Goal: Information Seeking & Learning: Learn about a topic

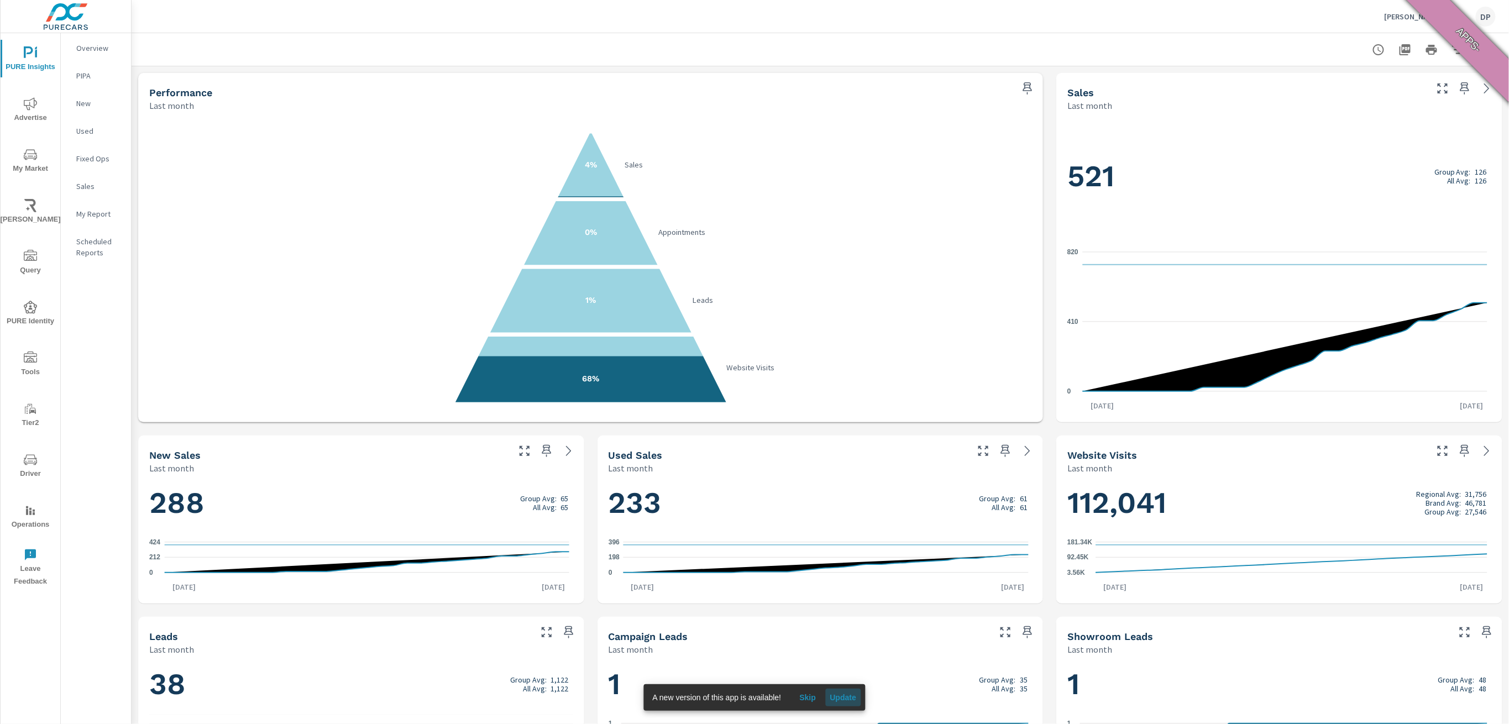
click at [852, 670] on span "Update" at bounding box center [843, 698] width 27 height 10
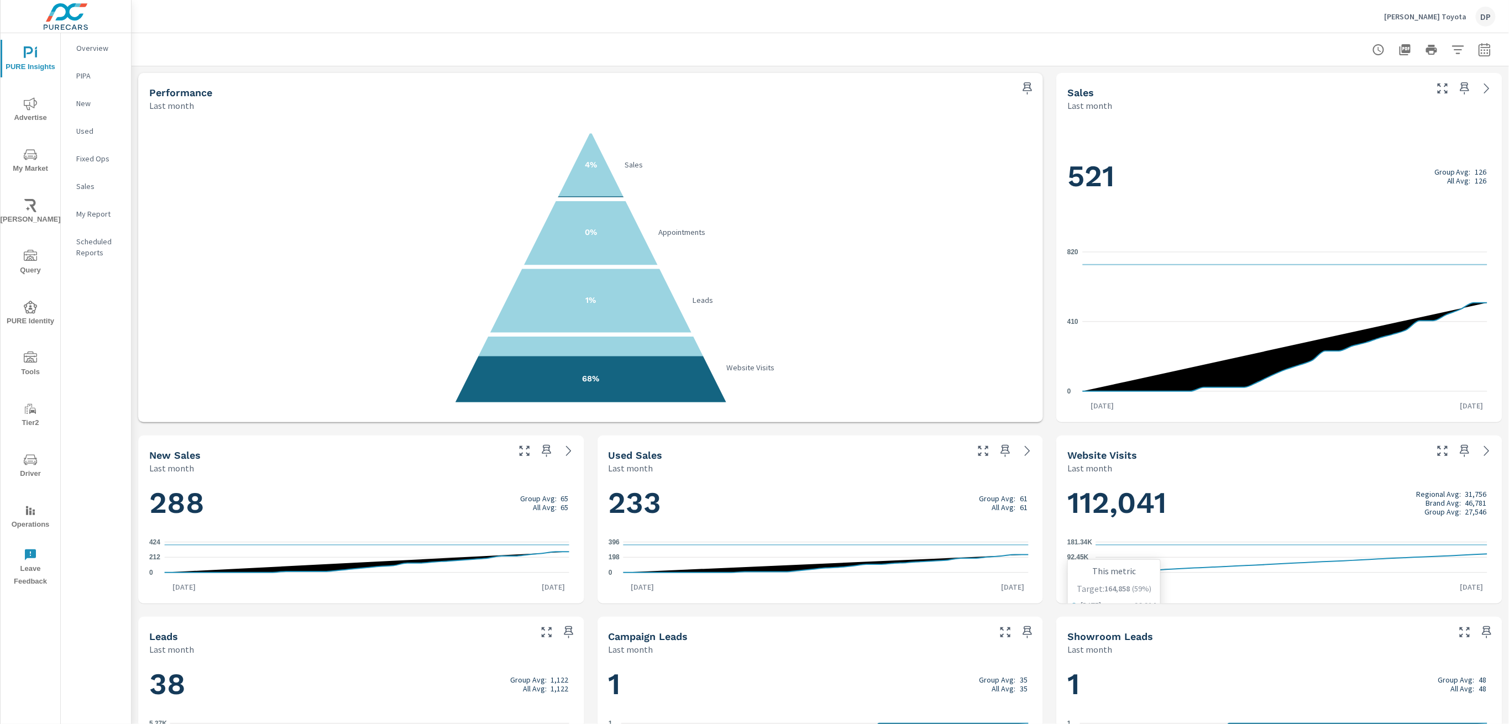
click at [1482, 51] on button "button" at bounding box center [1485, 50] width 22 height 22
click at [1372, 93] on select "Custom Yesterday Last week Last 7 days Last 14 days Last 30 days Last 45 days L…" at bounding box center [1385, 96] width 111 height 22
click at [1330, 85] on select "Custom Yesterday Last week Last 7 days Last 14 days Last 30 days Last 45 days L…" at bounding box center [1385, 96] width 111 height 22
select select "Month to date"
click at [1350, 159] on span "Apply" at bounding box center [1360, 156] width 45 height 11
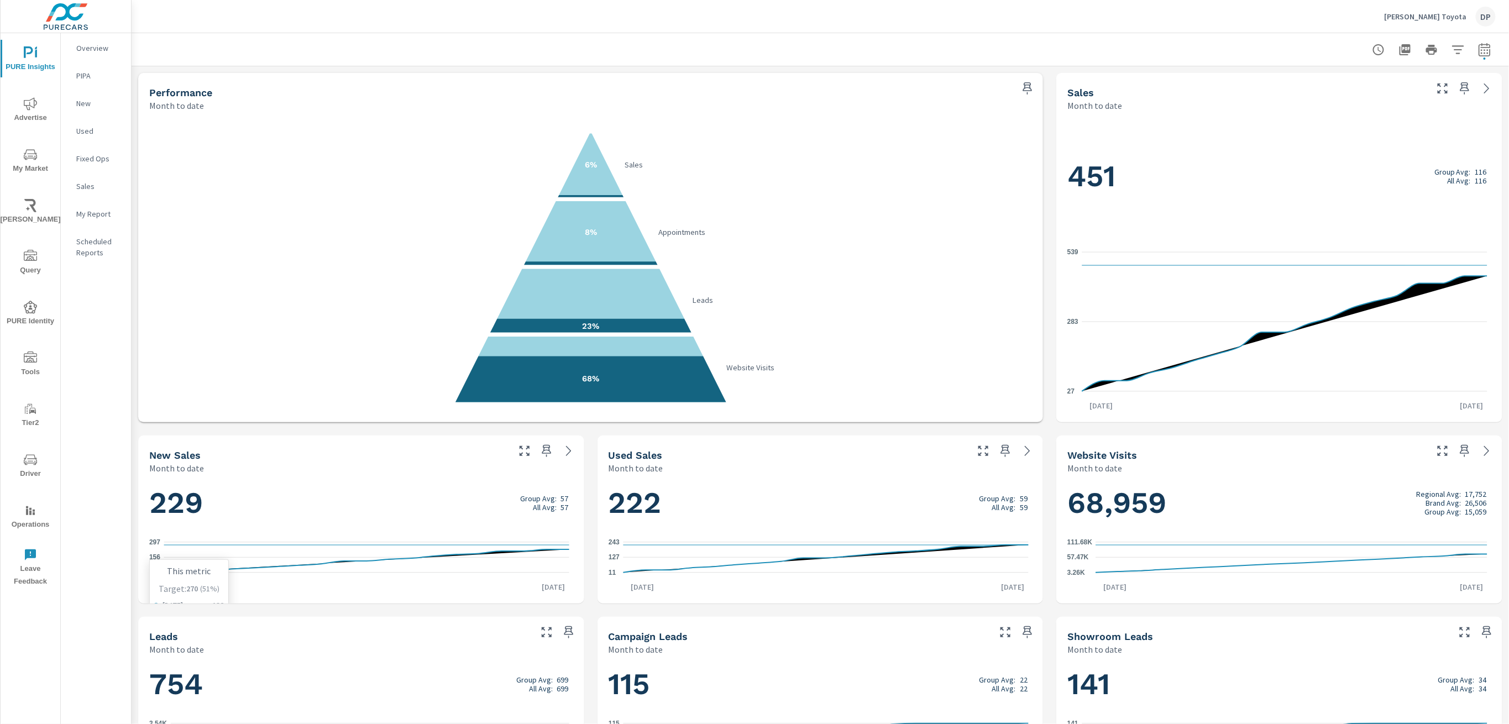
click at [381, 554] on icon "16 156 297" at bounding box center [359, 557] width 420 height 48
click at [1478, 49] on icon "button" at bounding box center [1484, 49] width 13 height 13
select select "Month to date"
click at [1041, 342] on div "Performance Month to date 6% Sales 8% Appointments 23% Leads 68% Website Visits…" at bounding box center [820, 610] width 1377 height 1088
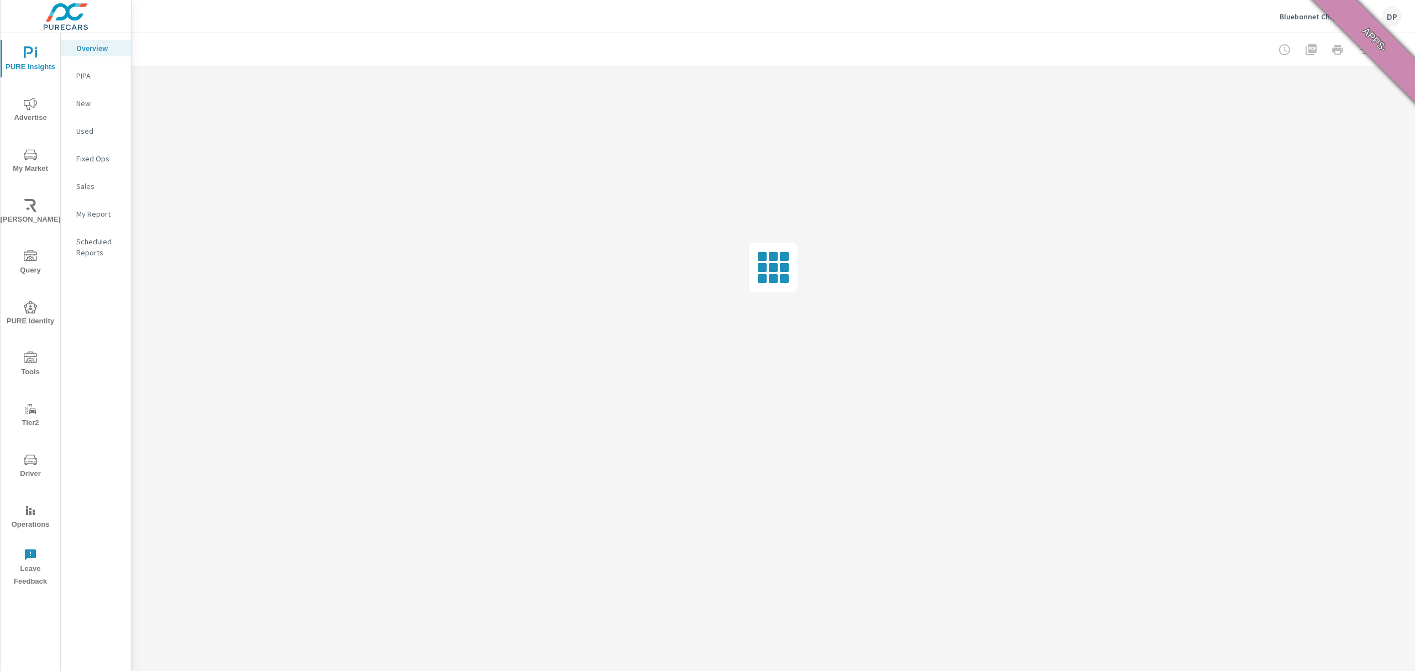
click at [92, 100] on p "New" at bounding box center [99, 103] width 46 height 11
click at [804, 642] on span "Update" at bounding box center [796, 644] width 27 height 10
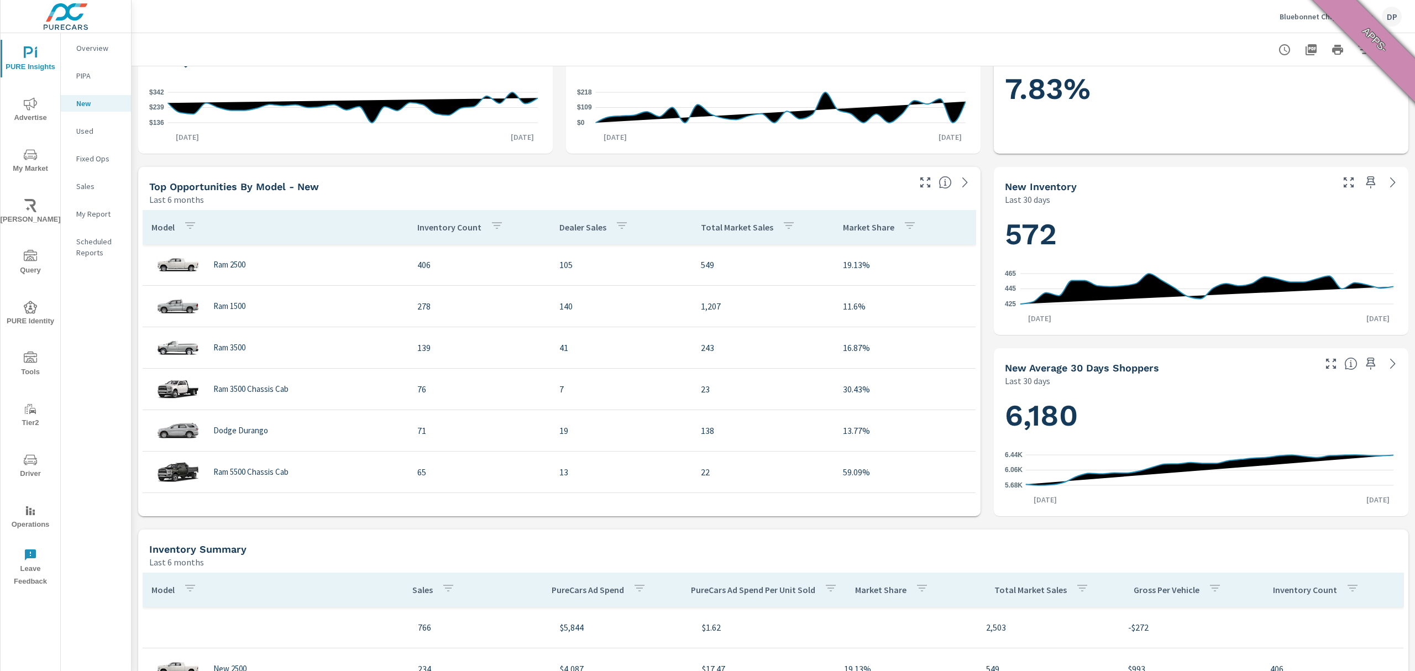
scroll to position [295, 0]
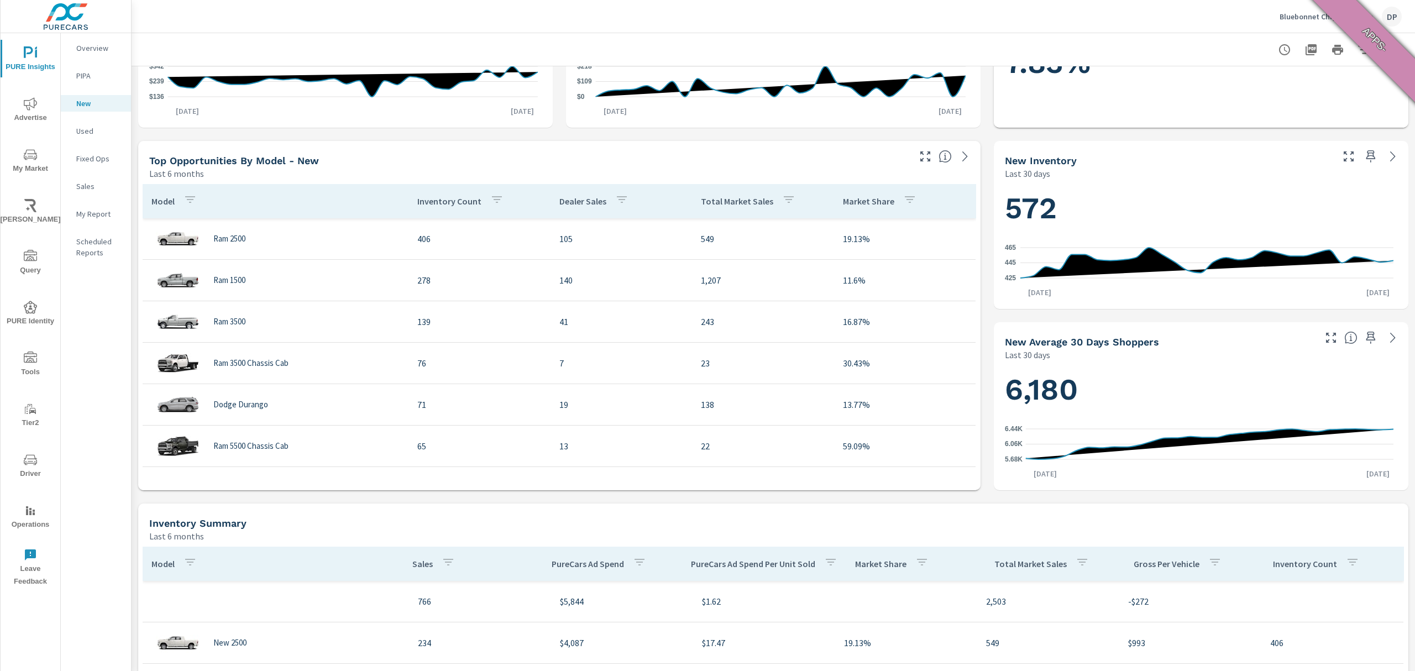
click at [161, 211] on div "Model" at bounding box center [176, 200] width 50 height 25
click at [162, 210] on div "Model" at bounding box center [182, 200] width 63 height 25
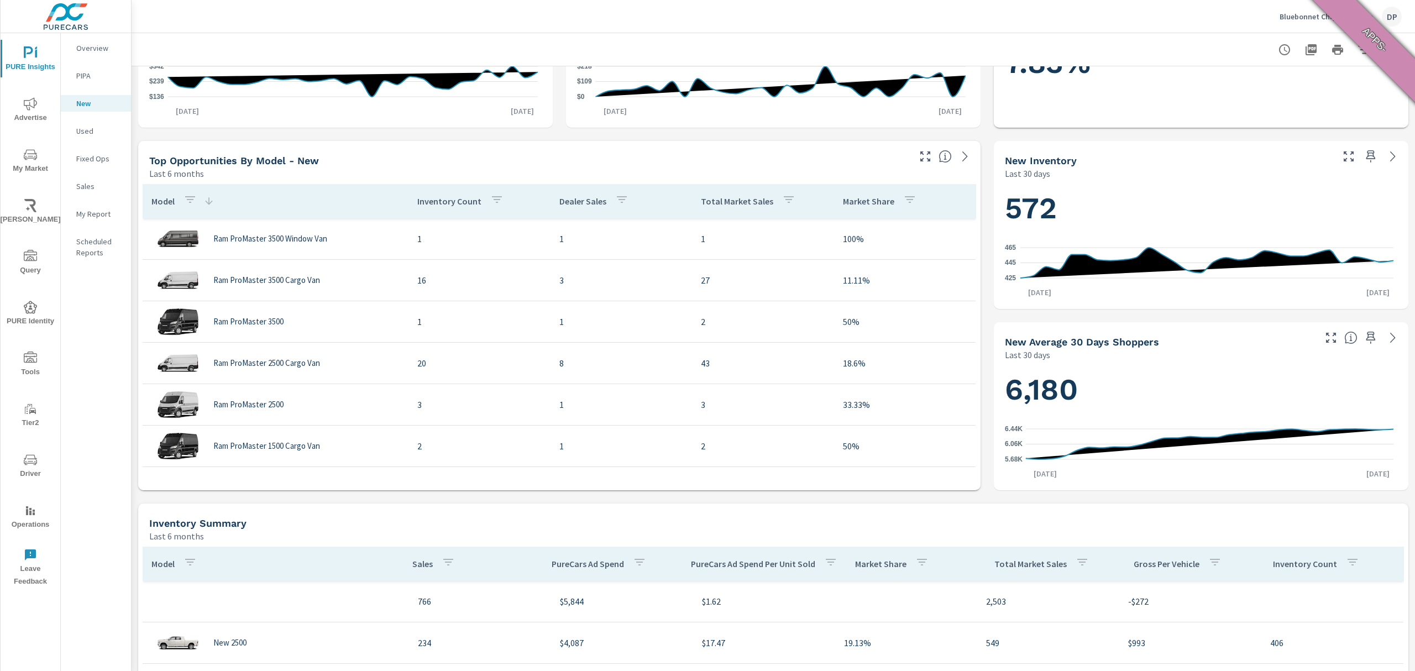
click at [429, 202] on p "Inventory Count" at bounding box center [449, 201] width 64 height 11
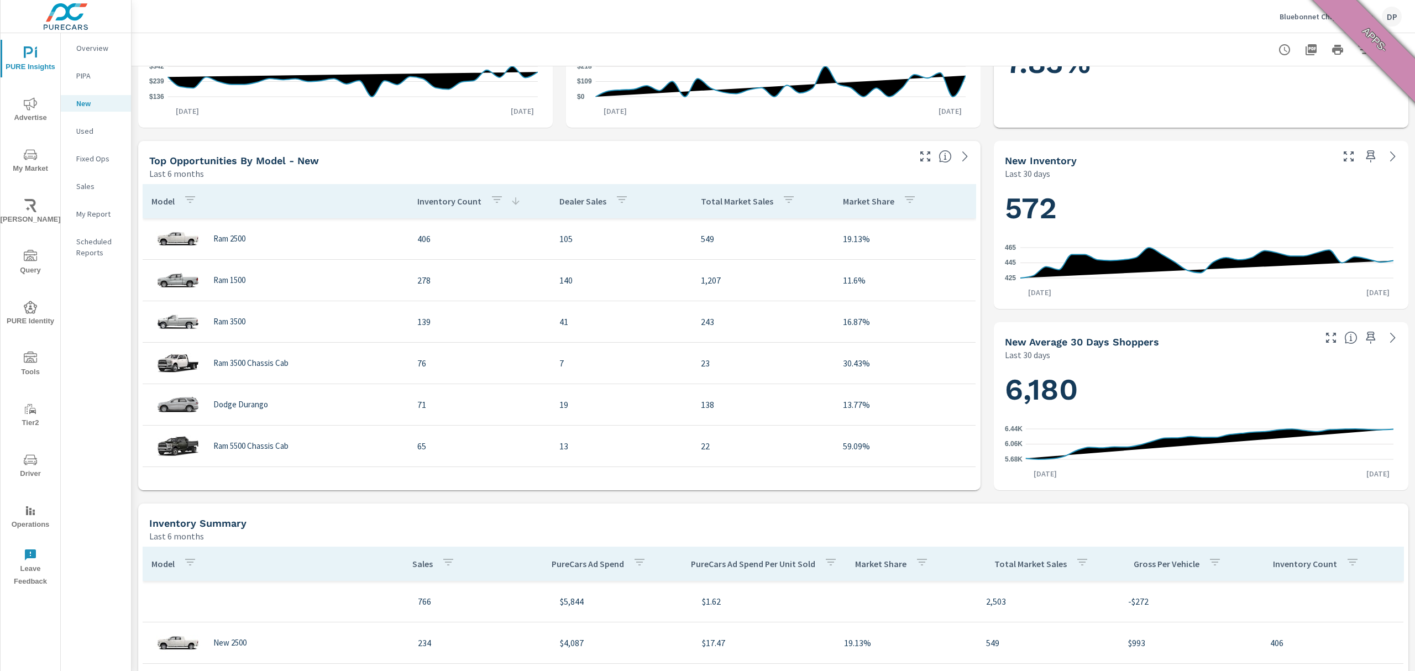
click at [433, 211] on div "Inventory Count" at bounding box center [469, 200] width 104 height 25
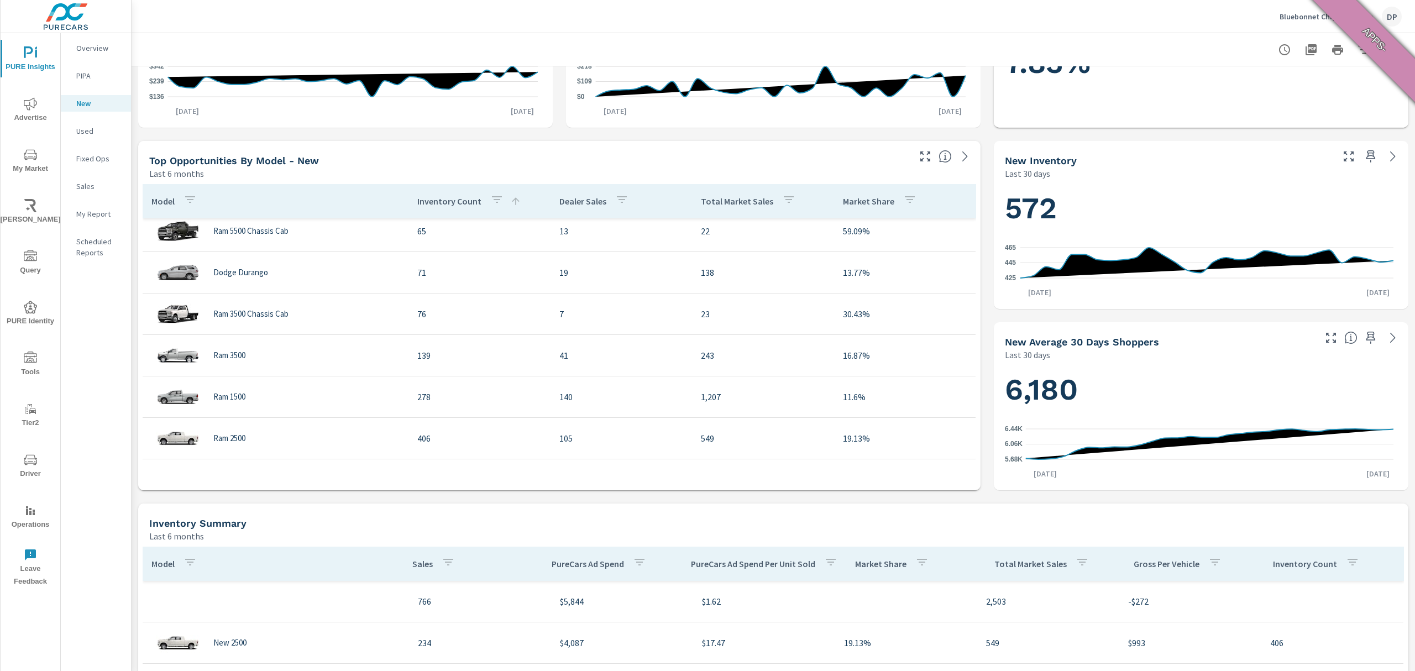
scroll to position [589, 0]
click at [576, 209] on div "Dealer Sales" at bounding box center [596, 200] width 74 height 25
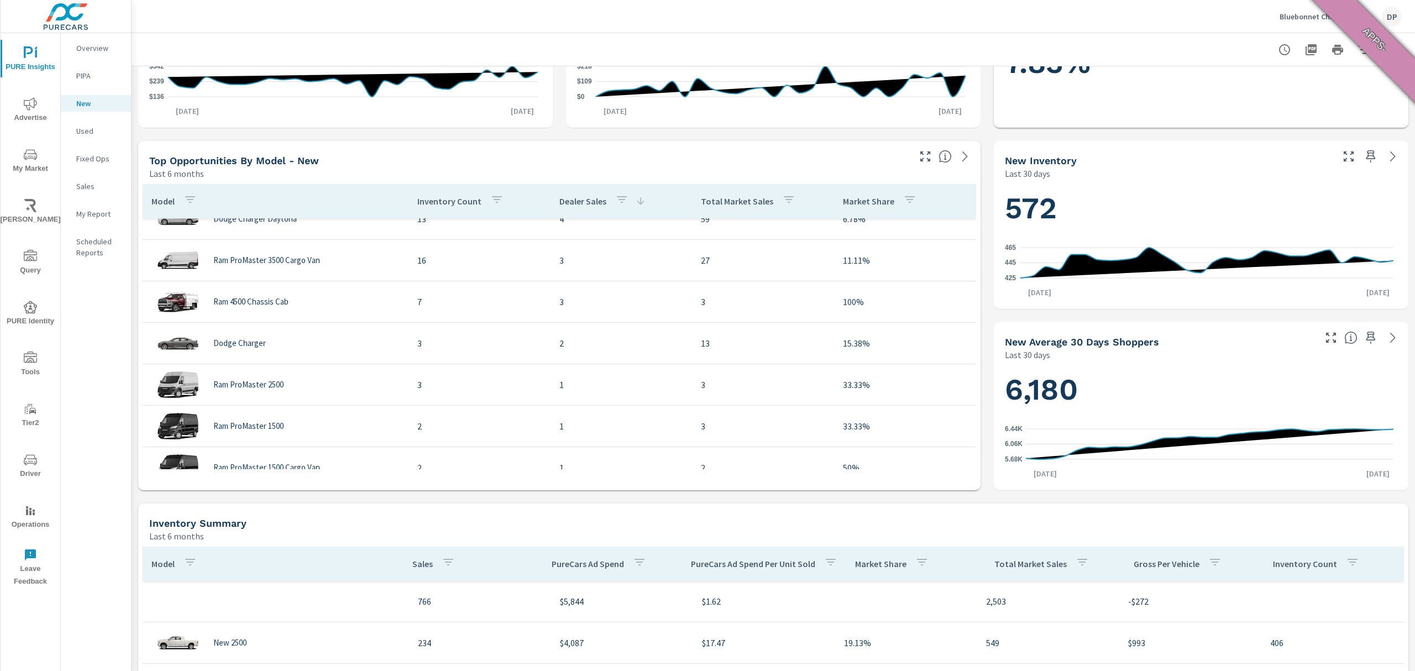
scroll to position [218, 0]
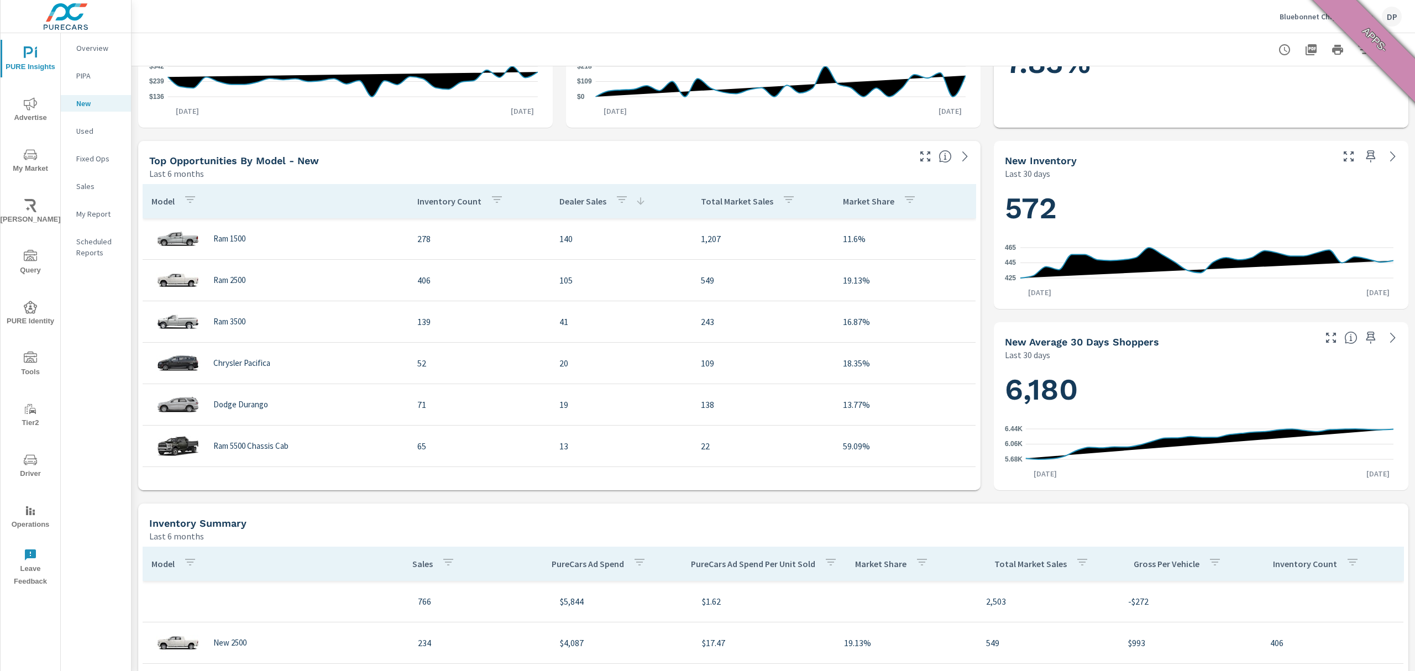
click at [577, 206] on p "Dealer Sales" at bounding box center [582, 201] width 47 height 11
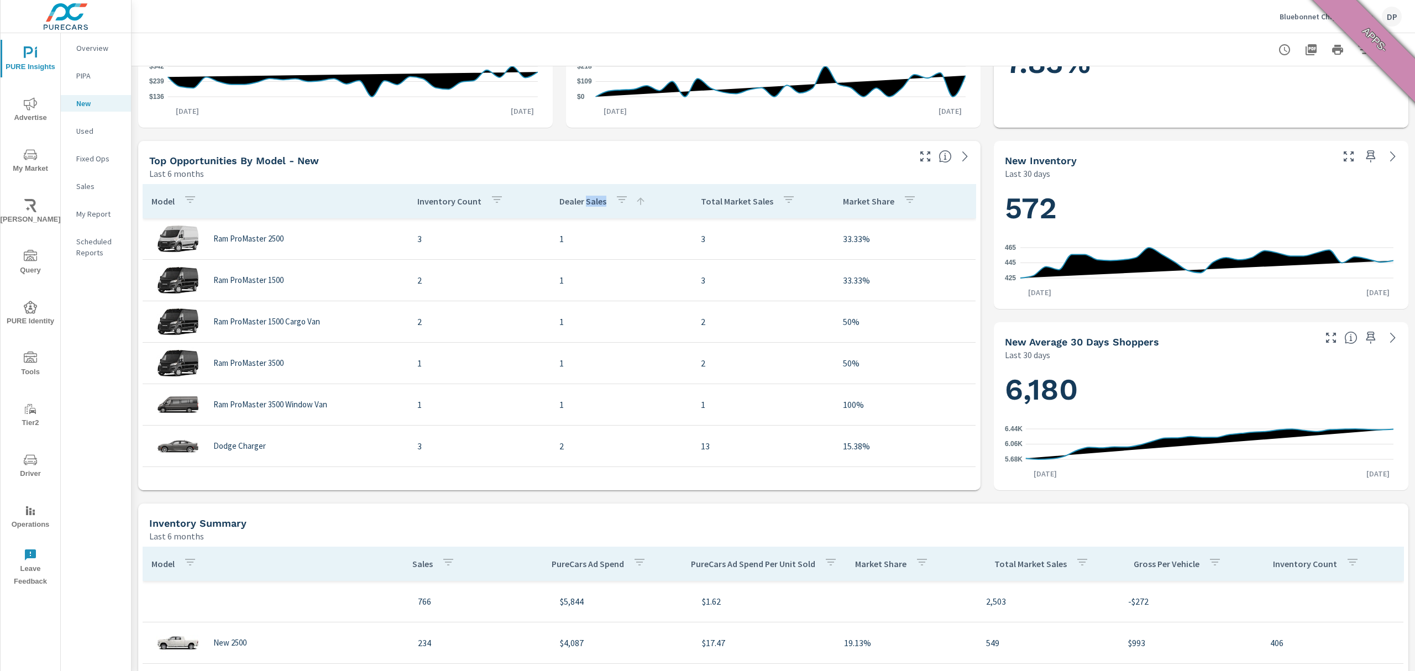
click at [577, 206] on p "Dealer Sales" at bounding box center [582, 201] width 47 height 11
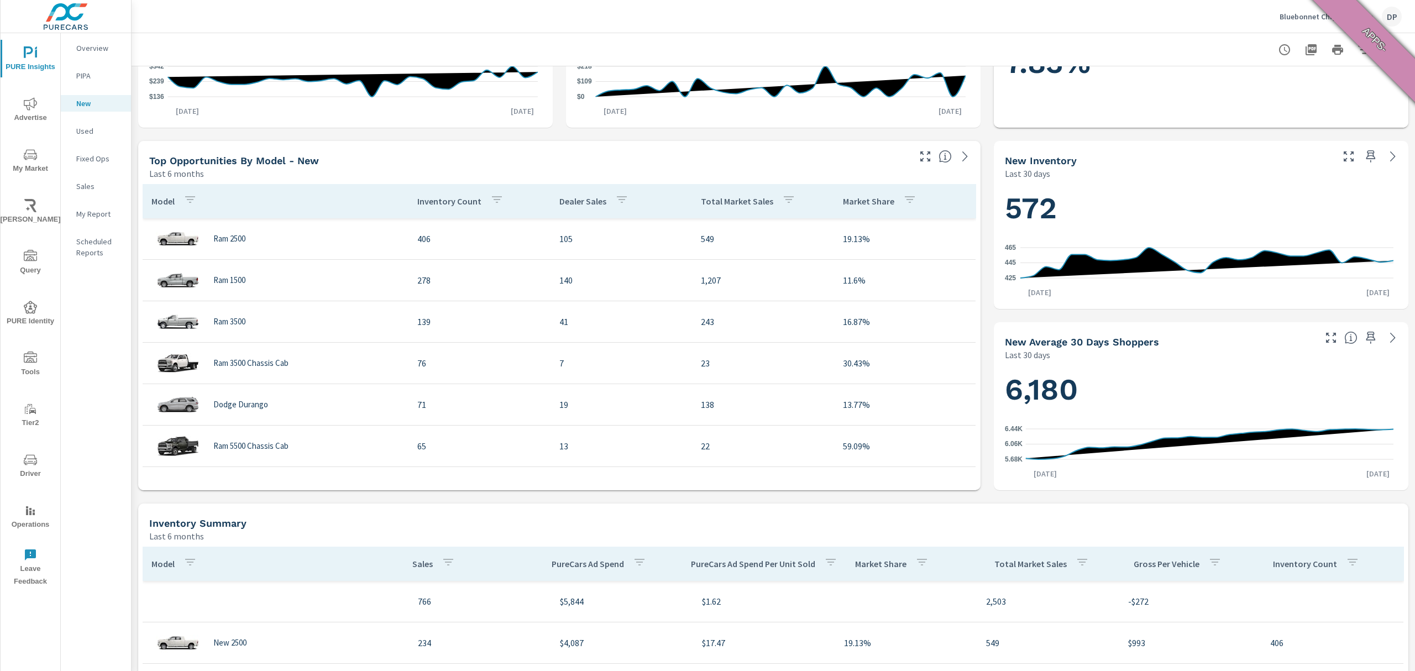
click at [701, 193] on div "Total Market Sales" at bounding box center [750, 200] width 99 height 25
click at [701, 193] on div "Total Market Sales" at bounding box center [757, 200] width 112 height 25
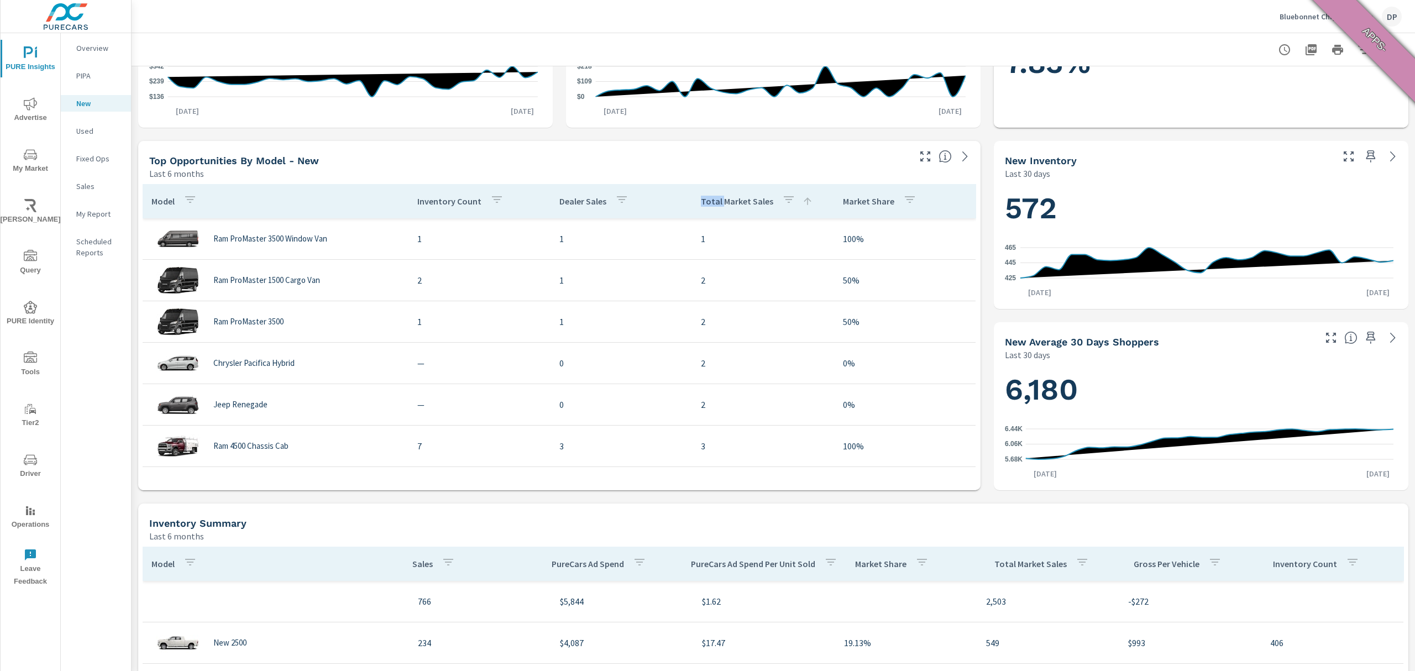
click at [701, 193] on div "Total Market Sales" at bounding box center [757, 200] width 112 height 25
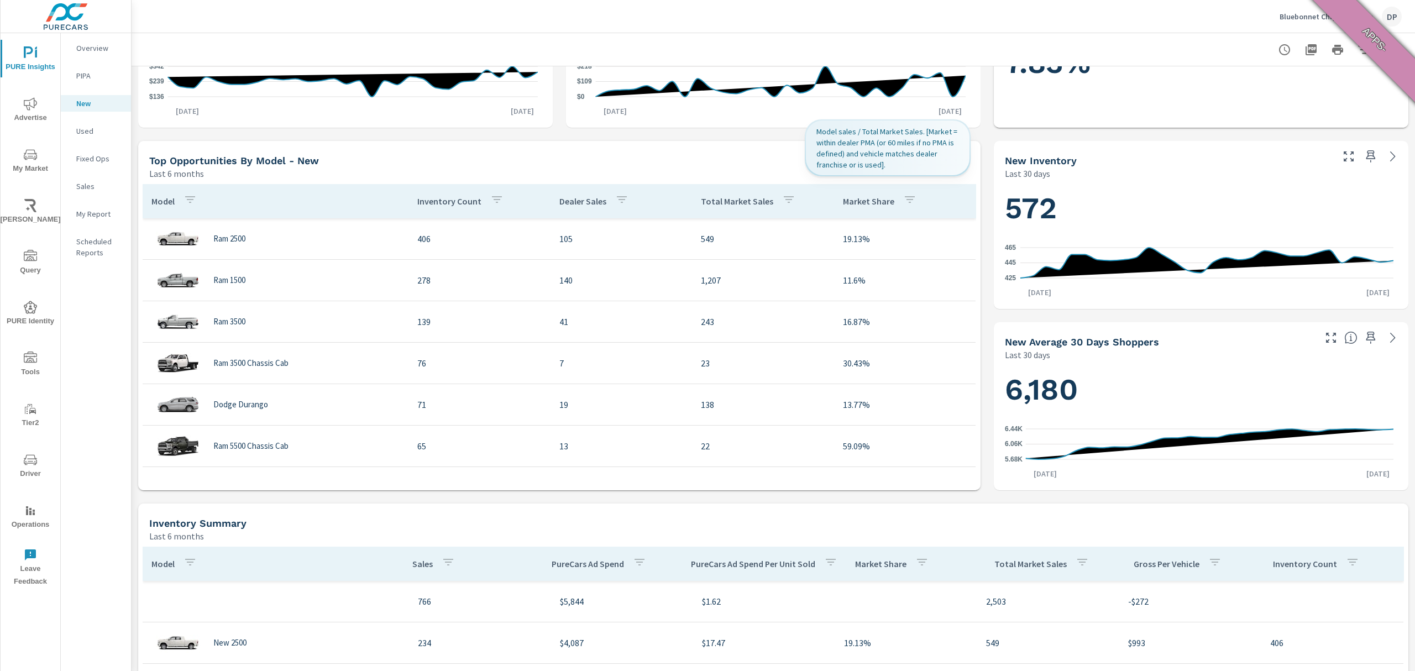
click at [848, 204] on p "Market Share" at bounding box center [868, 201] width 51 height 11
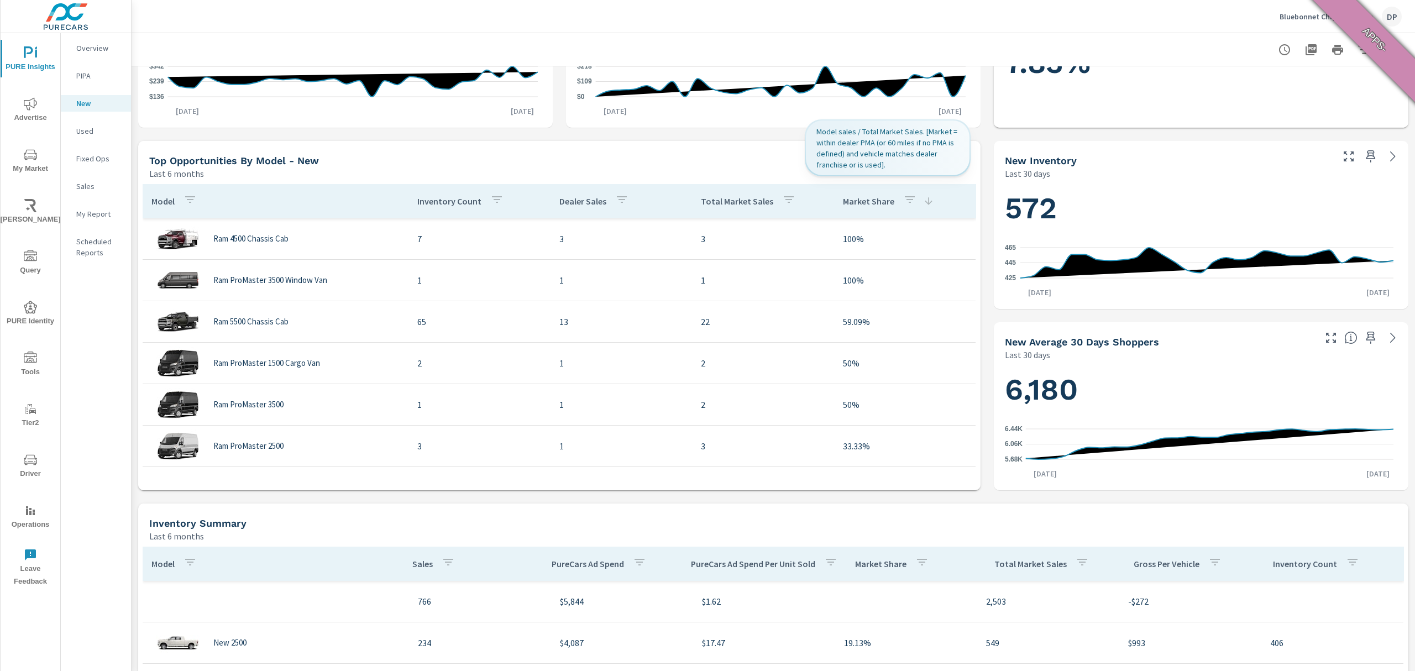
click at [848, 204] on p "Market Share" at bounding box center [868, 201] width 51 height 11
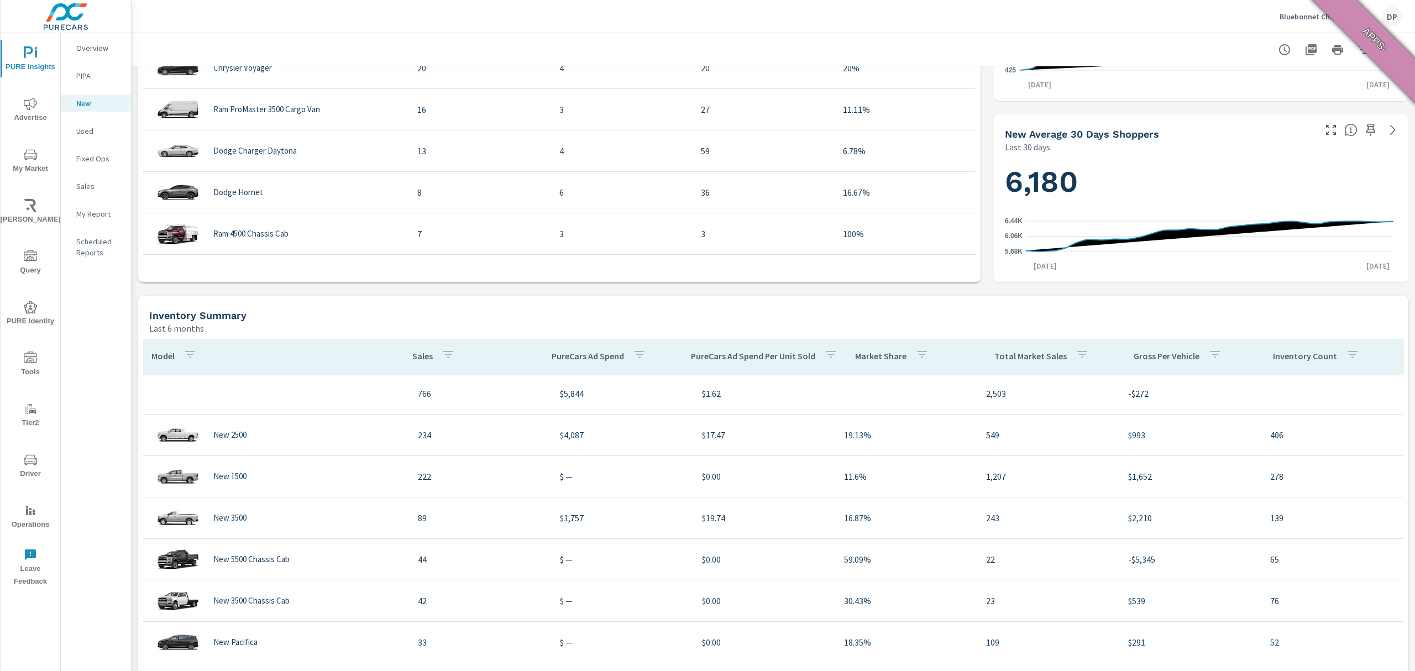
scroll to position [516, 0]
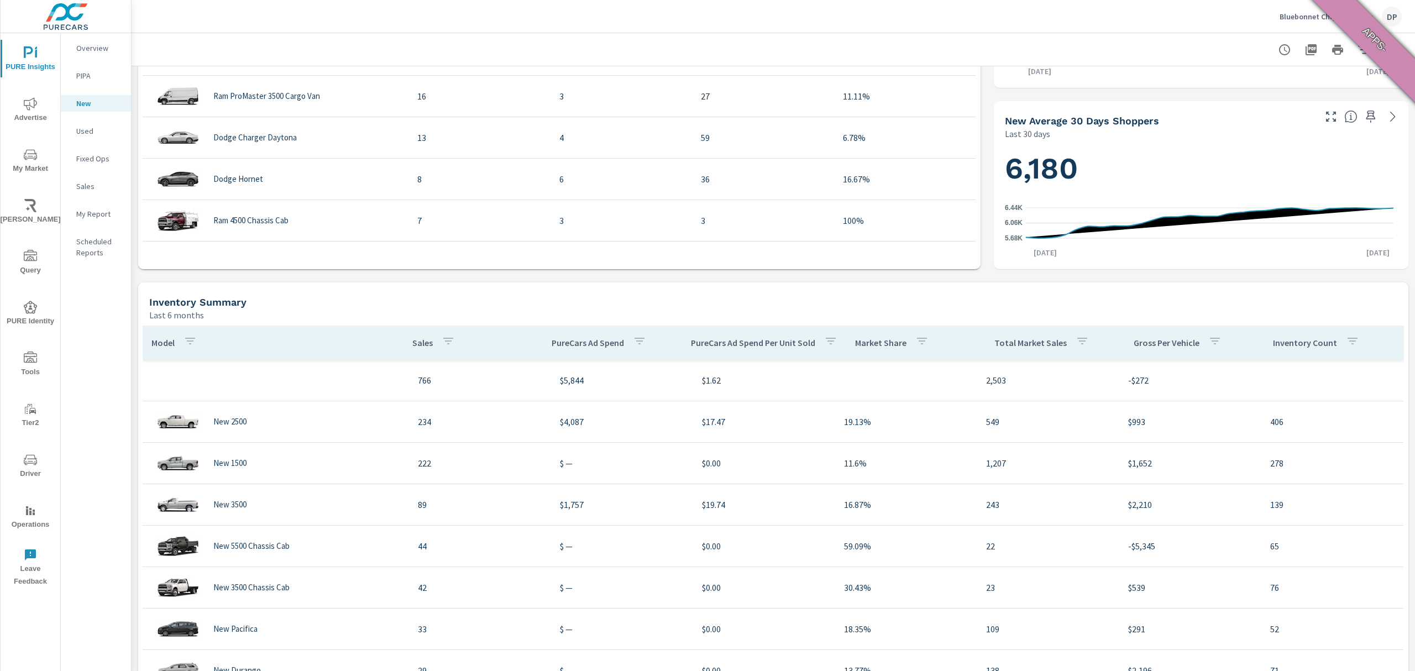
click at [412, 345] on p "Sales" at bounding box center [422, 342] width 20 height 11
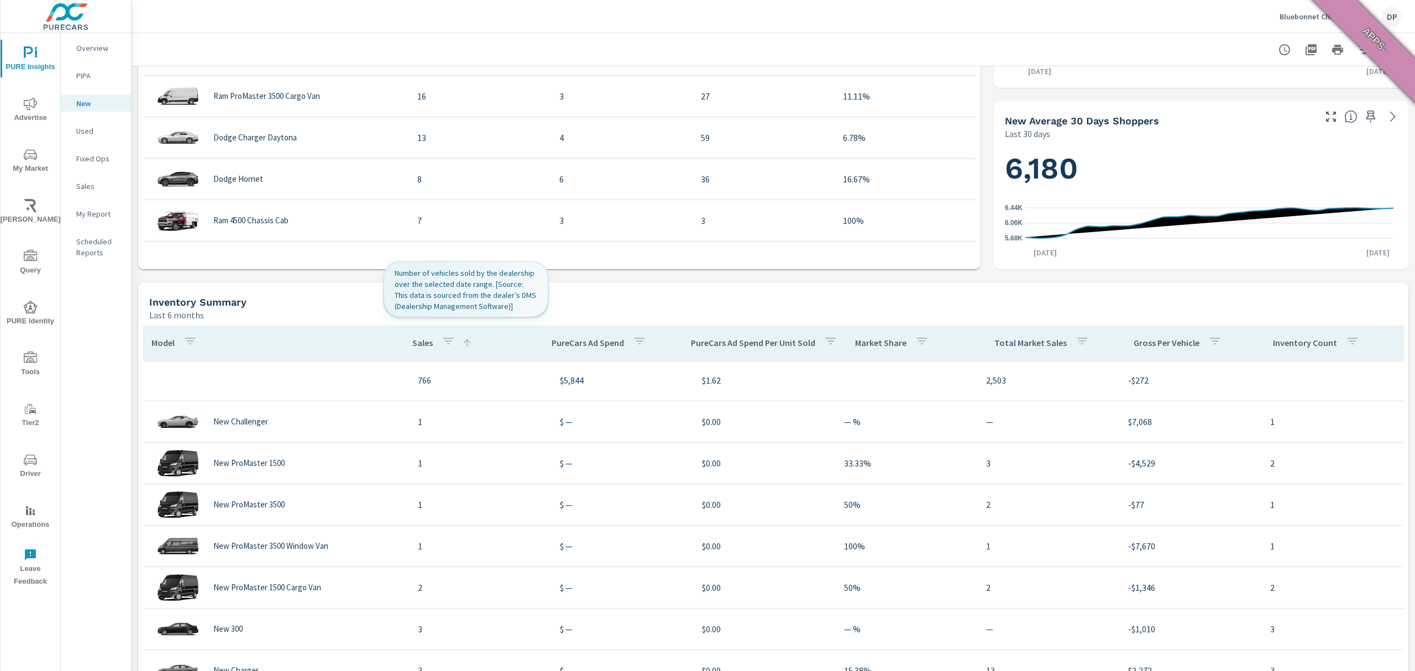
click at [412, 345] on p "Sales" at bounding box center [422, 342] width 20 height 11
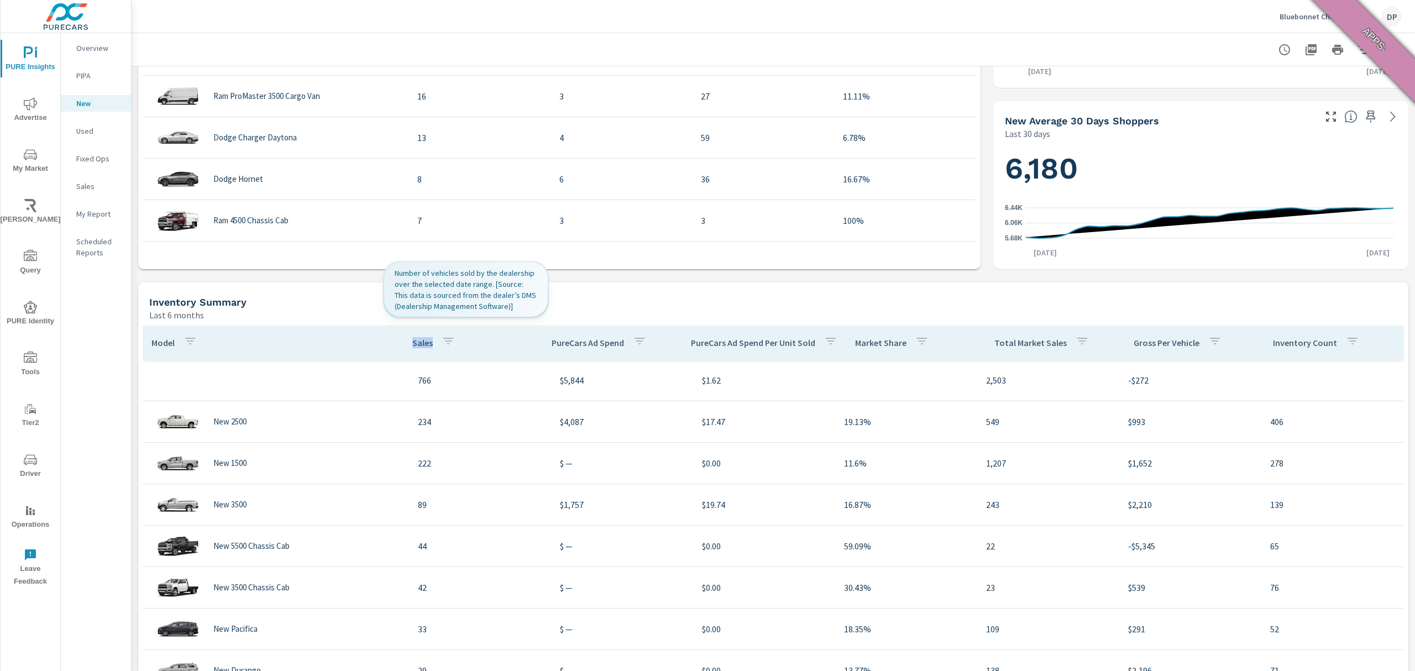
click at [412, 345] on p "Sales" at bounding box center [422, 342] width 20 height 11
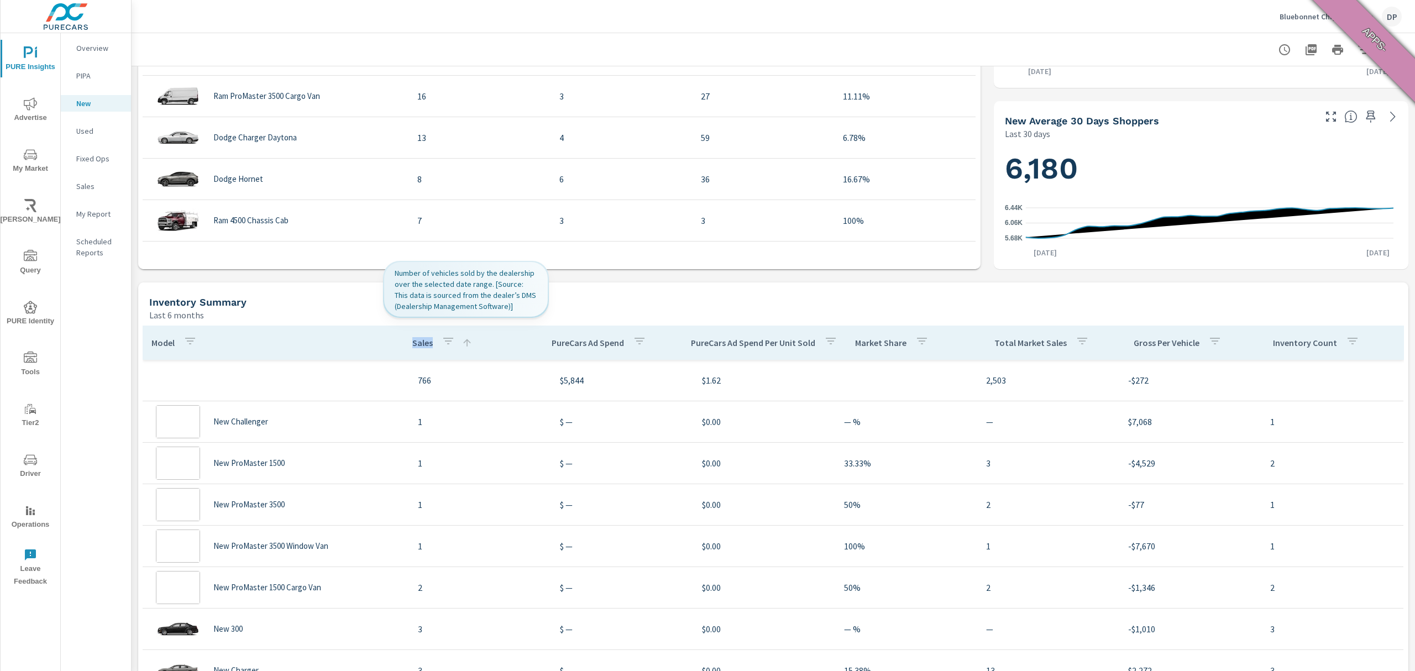
click at [412, 345] on p "Sales" at bounding box center [422, 342] width 20 height 11
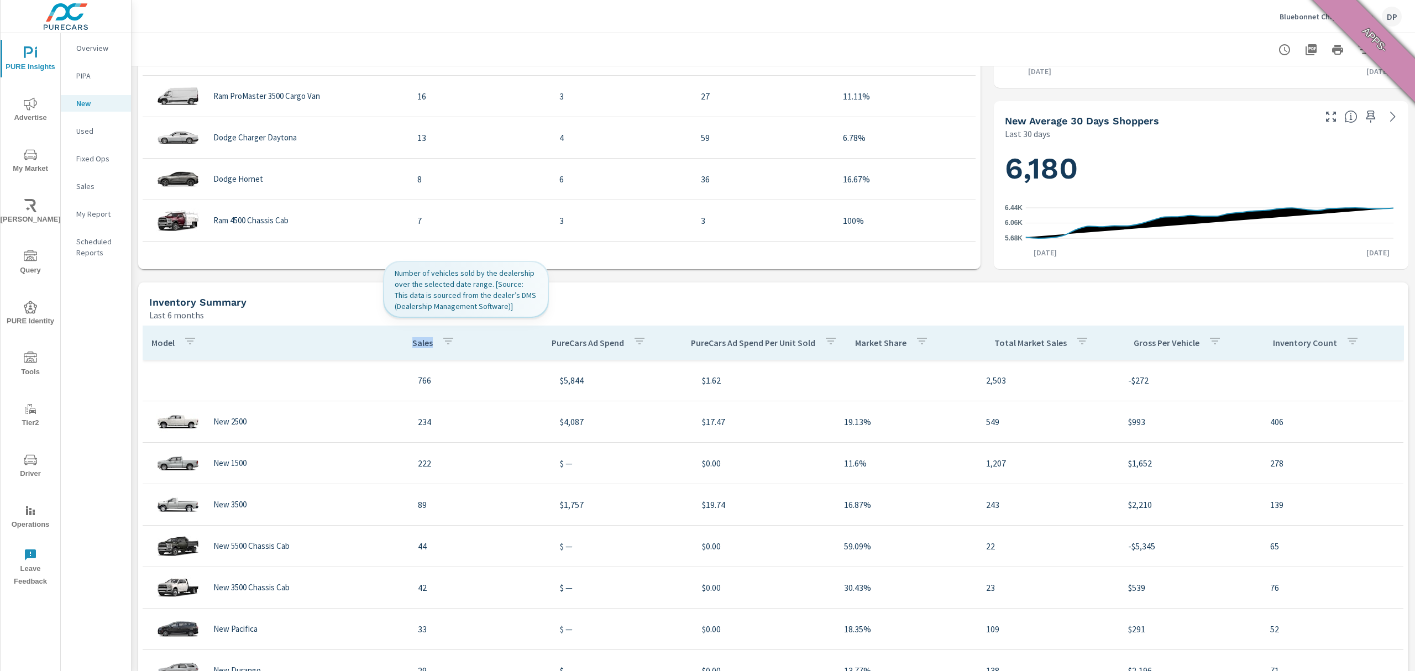
click at [412, 345] on p "Sales" at bounding box center [422, 342] width 20 height 11
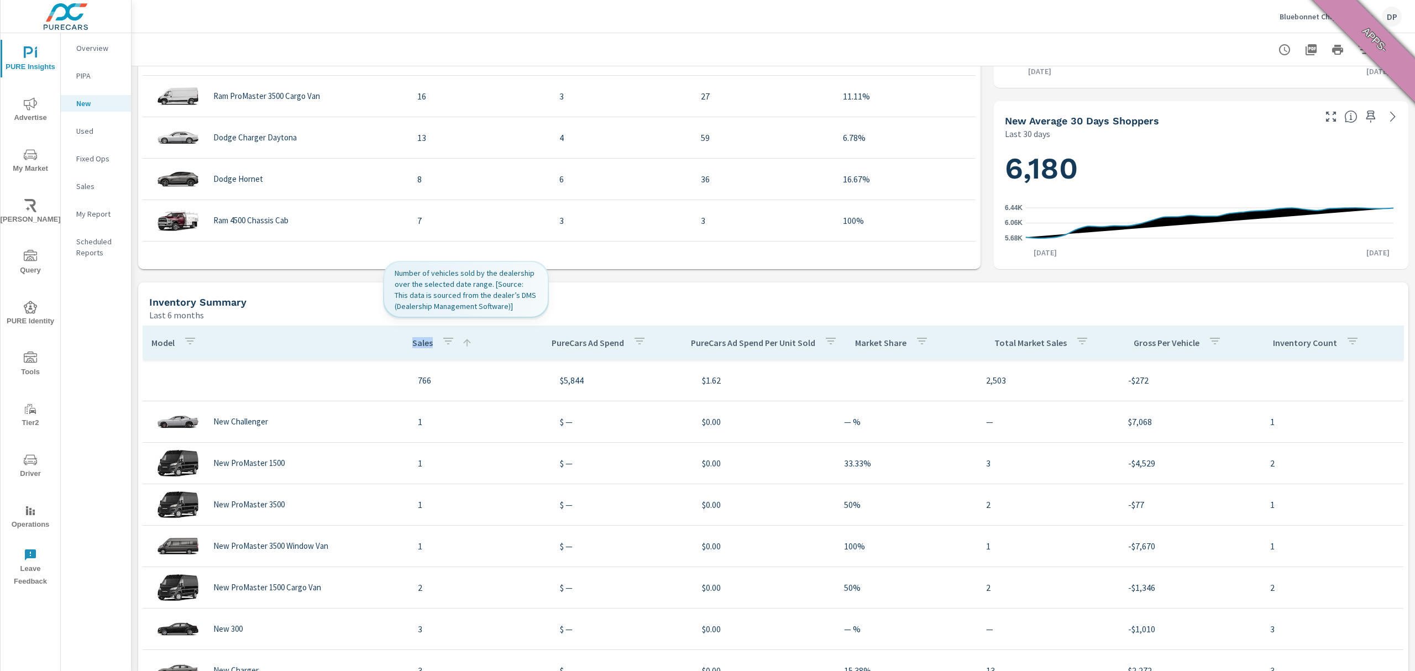
click at [412, 345] on p "Sales" at bounding box center [422, 342] width 20 height 11
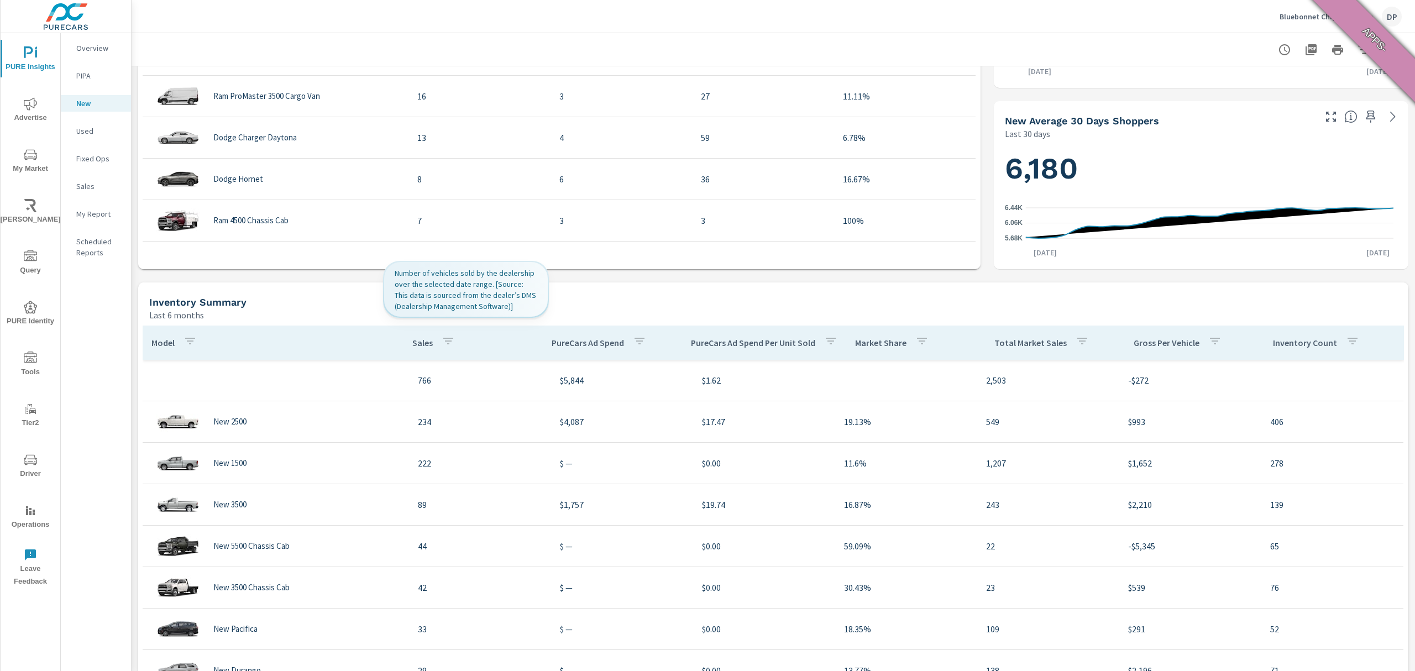
click at [412, 345] on p "Sales" at bounding box center [422, 342] width 20 height 11
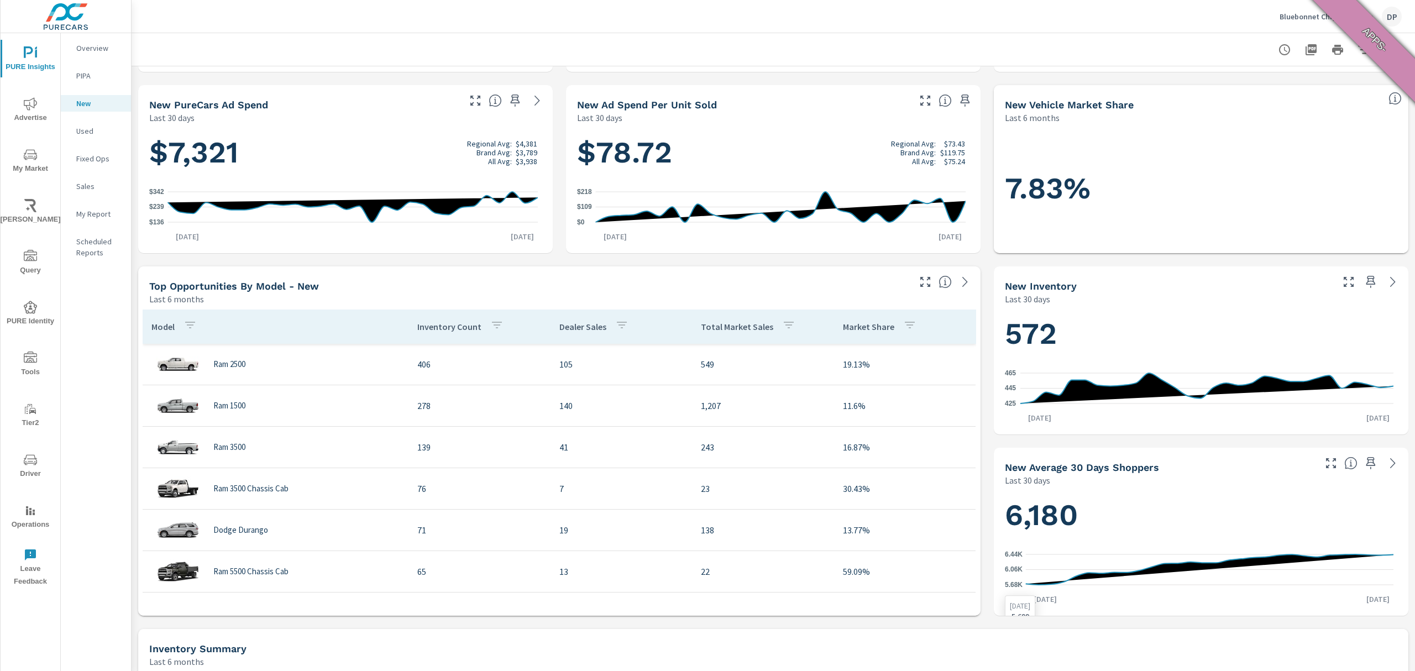
scroll to position [147, 0]
